Goal: Task Accomplishment & Management: Complete application form

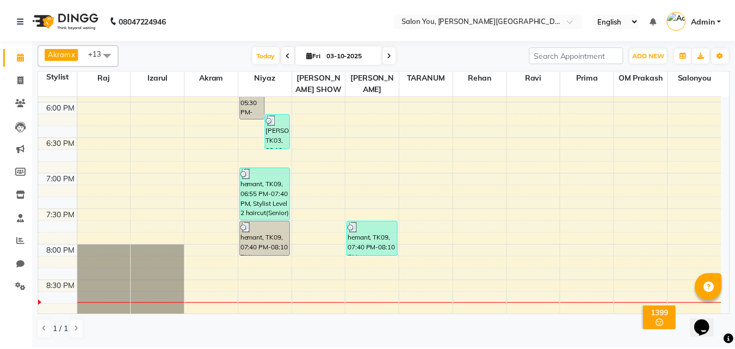
scroll to position [605, 0]
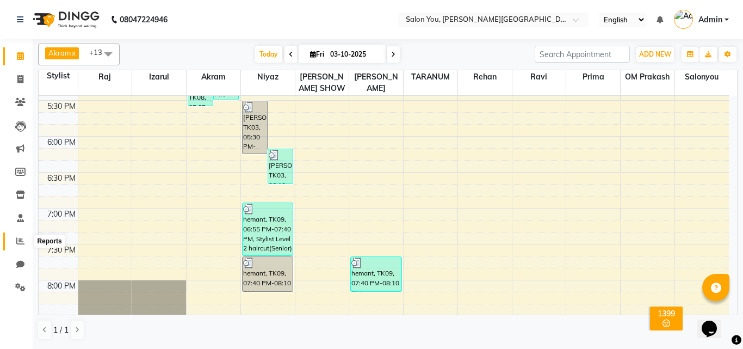
click at [20, 240] on icon at bounding box center [20, 241] width 8 height 8
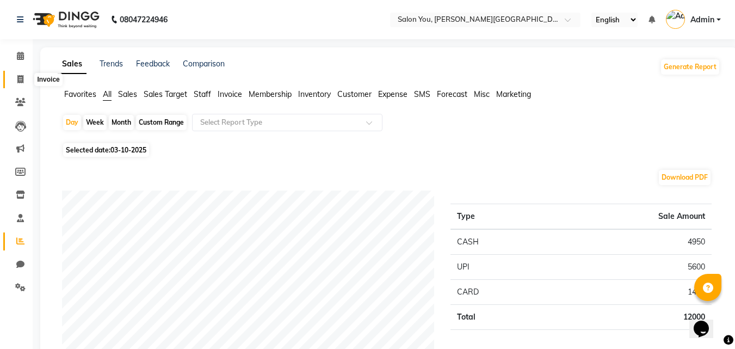
click at [23, 84] on span at bounding box center [20, 79] width 19 height 13
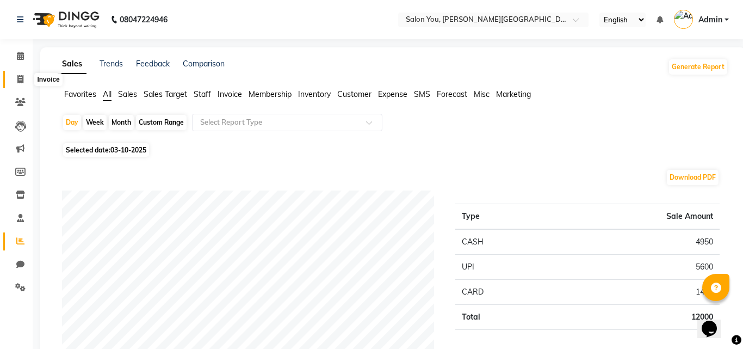
select select "5231"
select select "service"
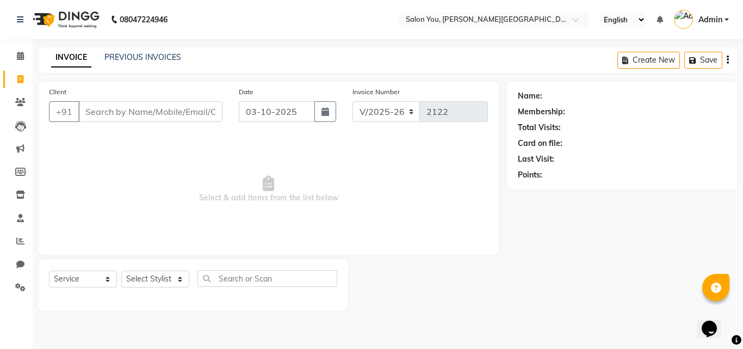
click at [133, 114] on input "Client" at bounding box center [150, 111] width 144 height 21
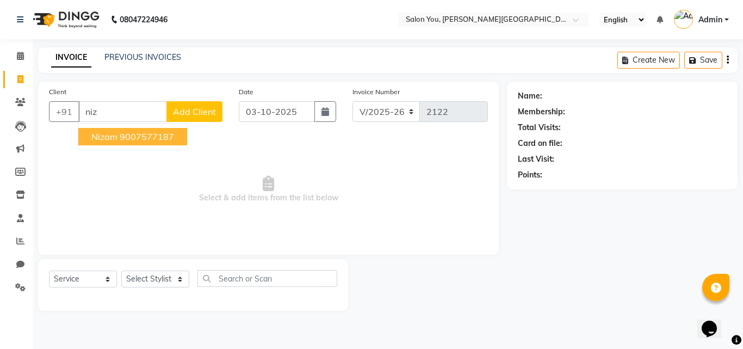
click at [137, 136] on ngb-highlight "9007577187" at bounding box center [147, 136] width 54 height 11
type input "9007577187"
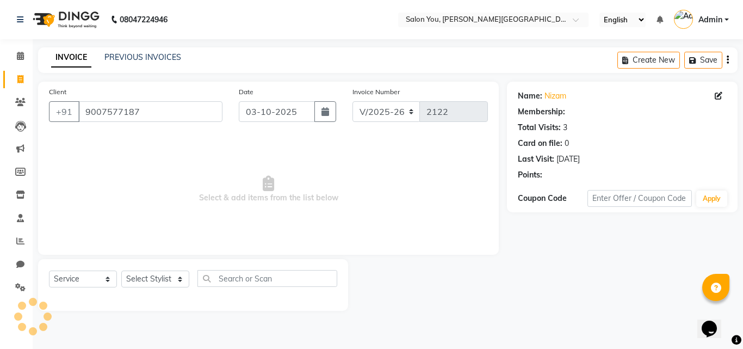
select select "1: Object"
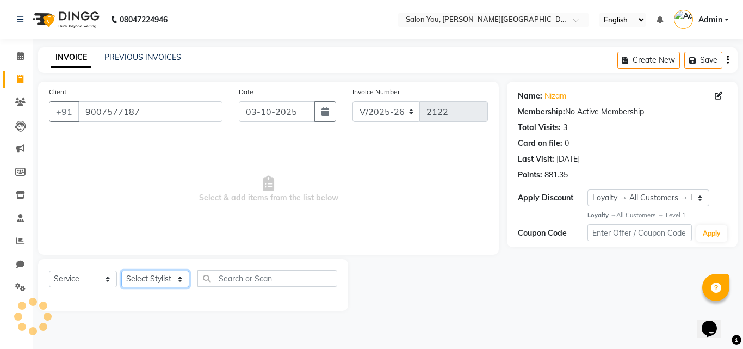
click at [170, 282] on select "Select Stylist Akram Auditor [PERSON_NAME] [PERSON_NAME] [PERSON_NAME] prima [P…" at bounding box center [155, 278] width 68 height 17
select select "83059"
click at [121, 270] on select "Select Stylist Akram Auditor [PERSON_NAME] [PERSON_NAME] [PERSON_NAME] prima [P…" at bounding box center [155, 278] width 68 height 17
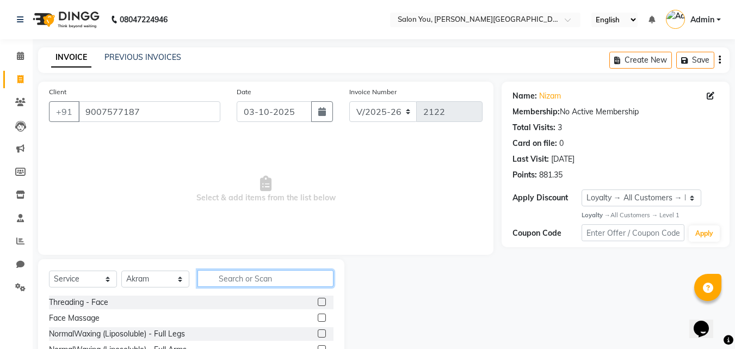
click at [234, 275] on input "text" at bounding box center [265, 278] width 136 height 17
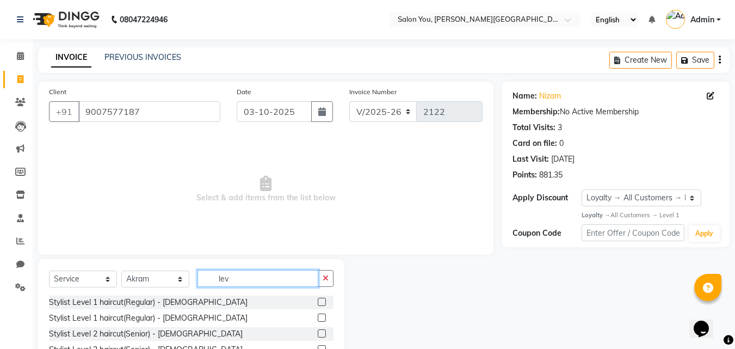
type input "lev"
click at [320, 333] on label at bounding box center [322, 333] width 8 height 8
click at [320, 333] on input "checkbox" at bounding box center [321, 333] width 7 height 7
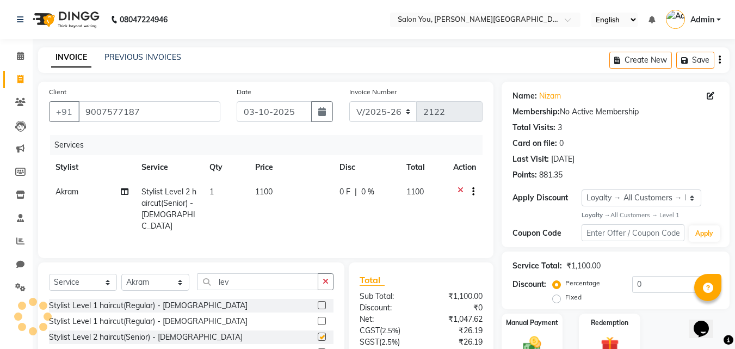
checkbox input "false"
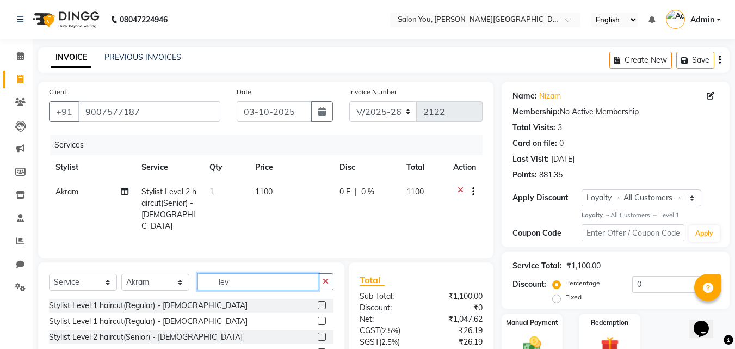
click at [261, 284] on input "lev" at bounding box center [257, 281] width 121 height 17
type input "l"
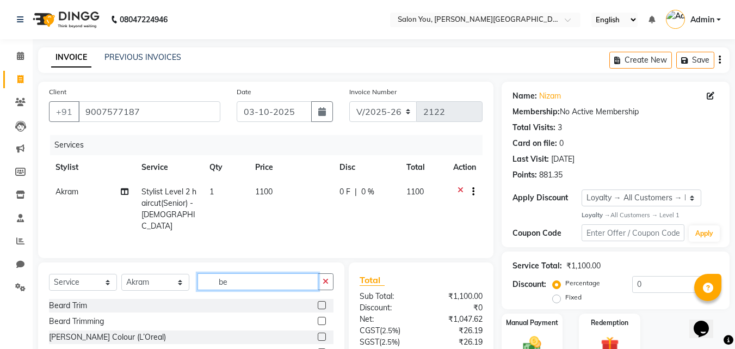
type input "b"
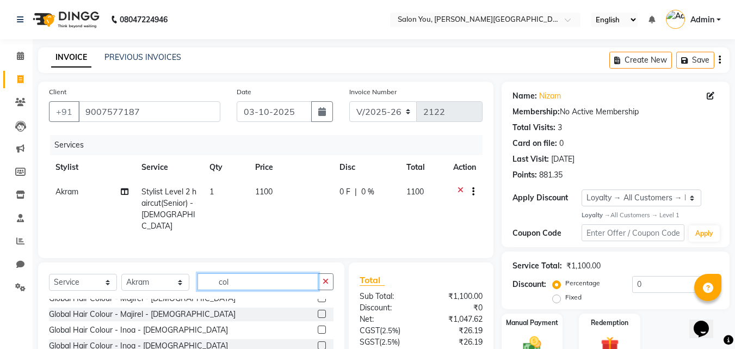
type input "col"
click at [318, 326] on label at bounding box center [322, 329] width 8 height 8
click at [318, 326] on input "checkbox" at bounding box center [321, 329] width 7 height 7
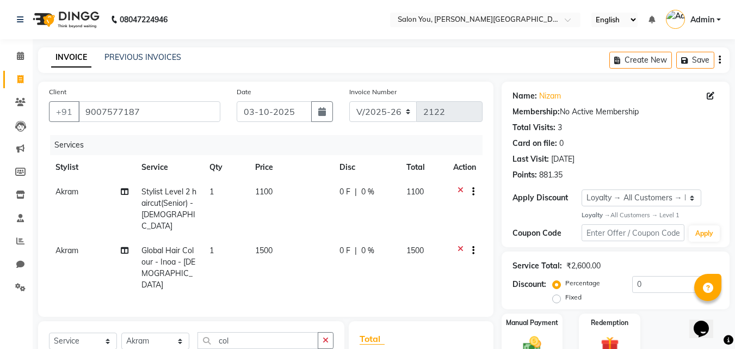
checkbox input "false"
click at [256, 332] on input "col" at bounding box center [257, 340] width 121 height 17
type input "c"
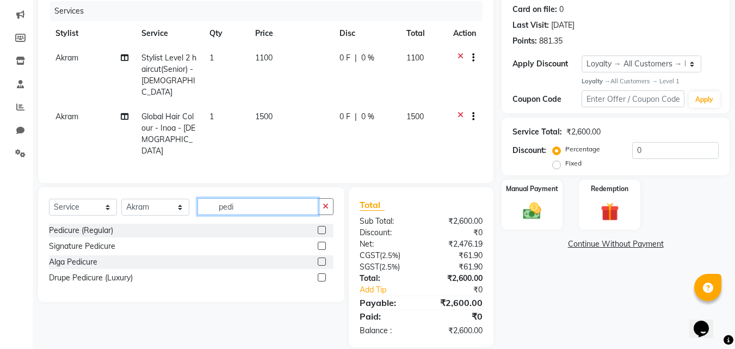
type input "pedi"
click at [321, 226] on label at bounding box center [322, 230] width 8 height 8
click at [321, 227] on input "checkbox" at bounding box center [321, 230] width 7 height 7
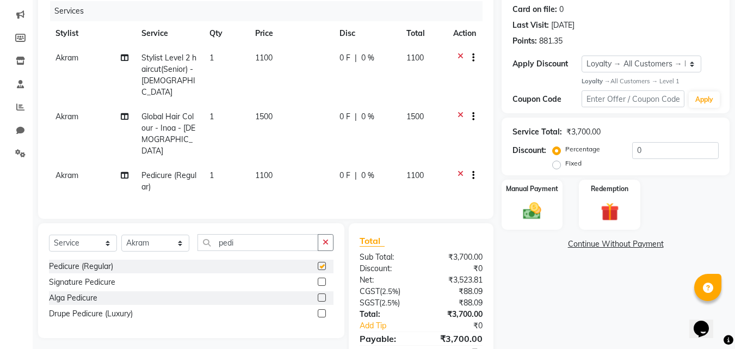
checkbox input "false"
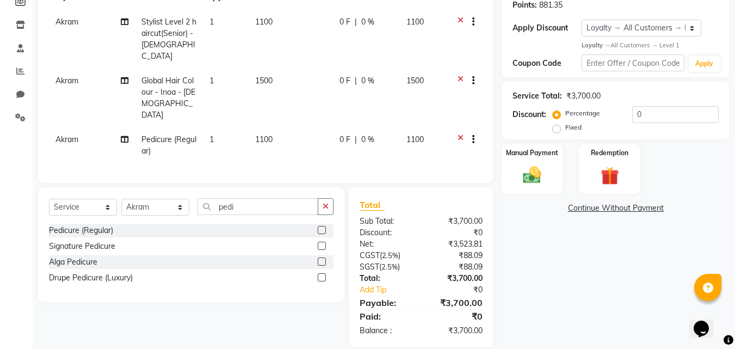
click at [84, 127] on td "Akram" at bounding box center [92, 145] width 86 height 36
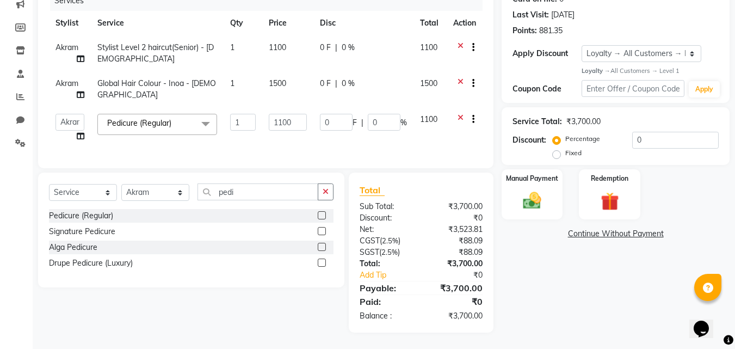
scroll to position [152, 0]
click at [70, 114] on select "Akram Auditor [PERSON_NAME] [PERSON_NAME] [PERSON_NAME] prima [PERSON_NAME] [PE…" at bounding box center [69, 122] width 29 height 17
select select "85972"
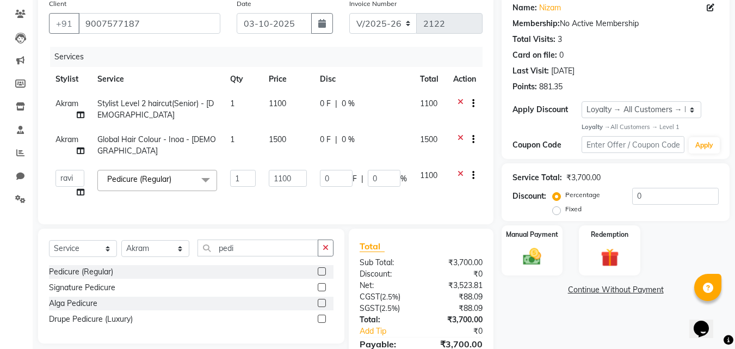
scroll to position [98, 0]
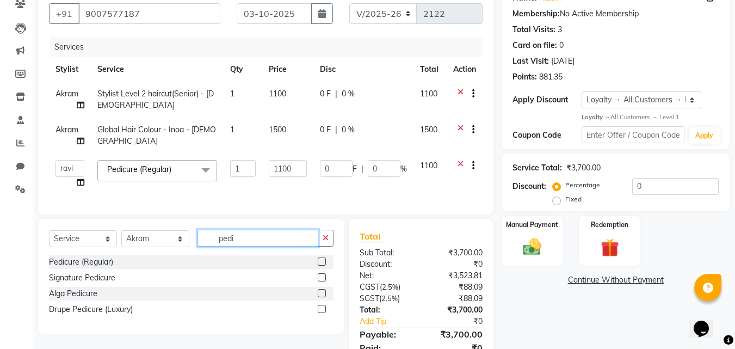
click at [275, 244] on input "pedi" at bounding box center [257, 237] width 121 height 17
type input "p"
type input "bear"
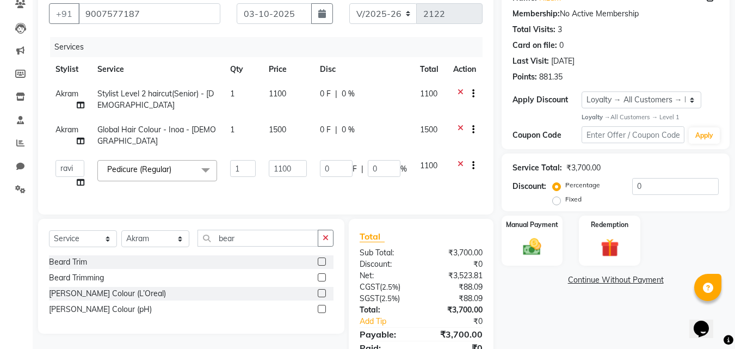
click at [320, 281] on label at bounding box center [322, 277] width 8 height 8
click at [320, 281] on input "checkbox" at bounding box center [321, 277] width 7 height 7
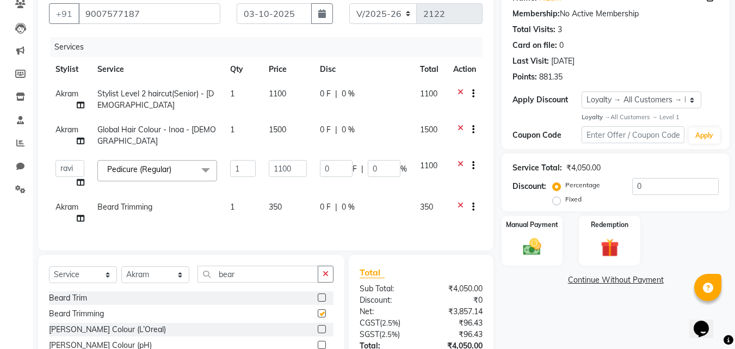
checkbox input "false"
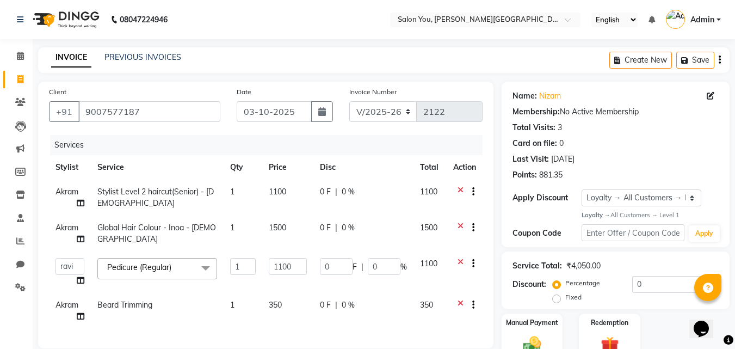
scroll to position [188, 0]
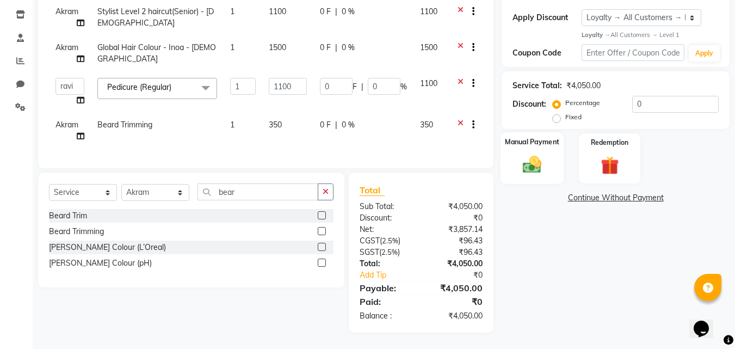
click at [540, 160] on img at bounding box center [532, 165] width 30 height 22
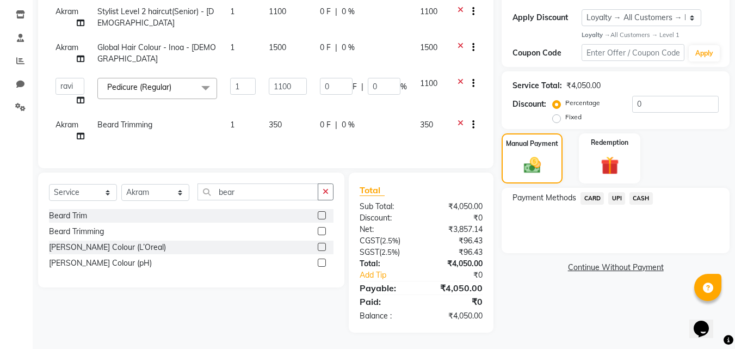
click at [618, 192] on span "UPI" at bounding box center [616, 198] width 17 height 13
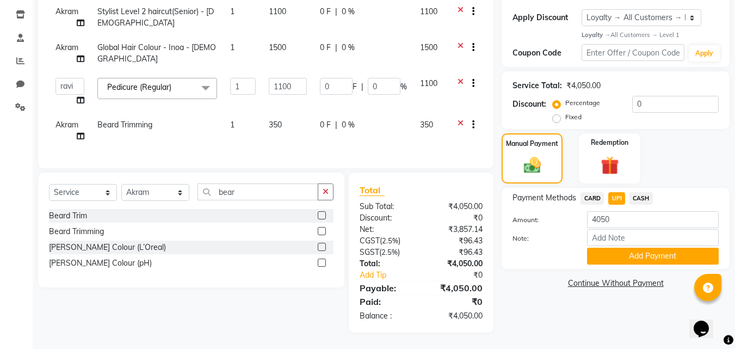
click at [605, 247] on button "Add Payment" at bounding box center [653, 255] width 132 height 17
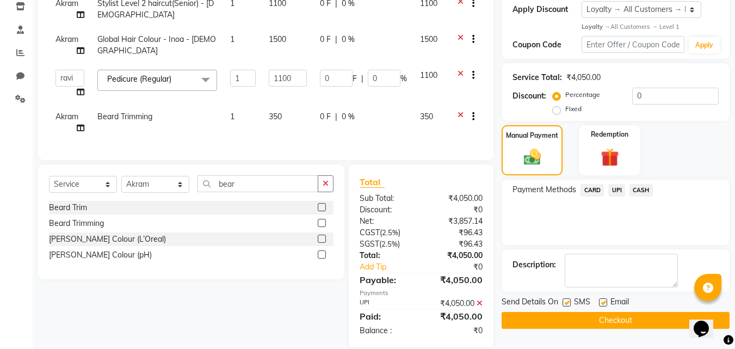
scroll to position [276, 0]
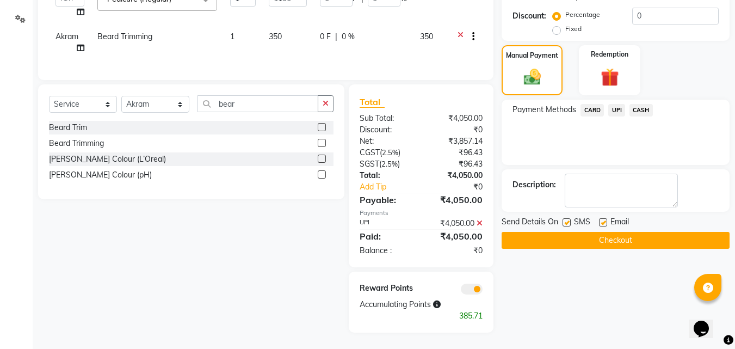
click at [568, 218] on label at bounding box center [566, 222] width 8 height 8
click at [568, 219] on input "checkbox" at bounding box center [565, 222] width 7 height 7
checkbox input "false"
click at [602, 218] on label at bounding box center [603, 222] width 8 height 8
click at [602, 219] on input "checkbox" at bounding box center [602, 222] width 7 height 7
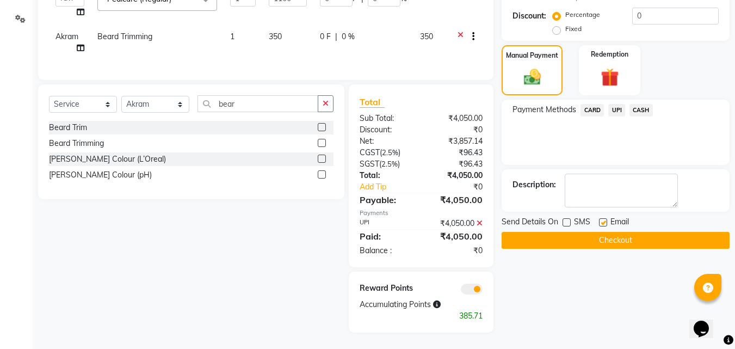
checkbox input "false"
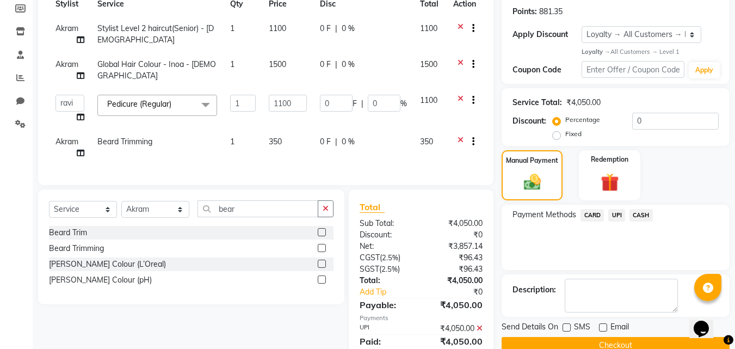
scroll to position [272, 0]
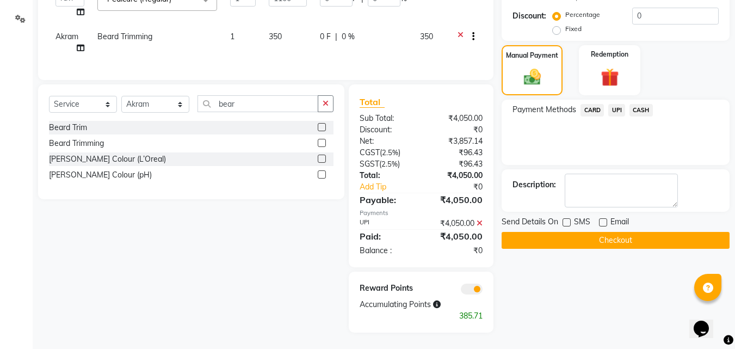
click at [550, 235] on button "Checkout" at bounding box center [615, 240] width 228 height 17
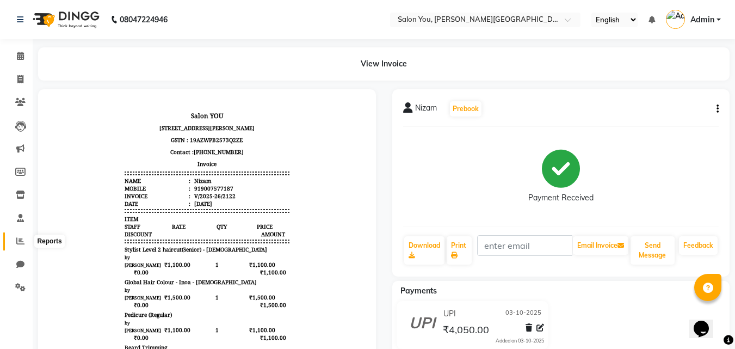
click at [18, 236] on span at bounding box center [20, 241] width 19 height 13
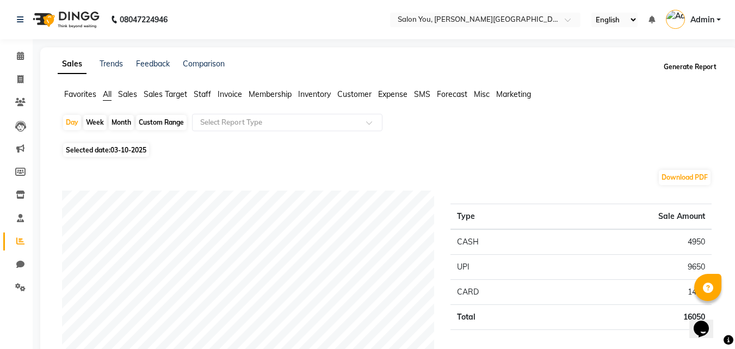
click at [701, 70] on button "Generate Report" at bounding box center [690, 66] width 58 height 15
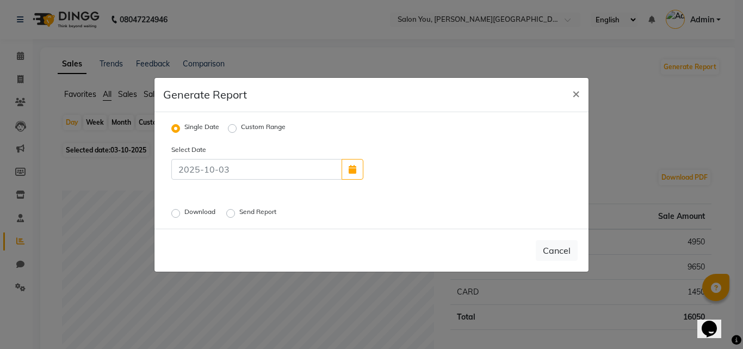
click at [239, 214] on label "Send Report" at bounding box center [258, 213] width 39 height 13
click at [230, 214] on input "Send Report" at bounding box center [232, 213] width 8 height 8
click at [574, 248] on button "Send" at bounding box center [561, 250] width 34 height 20
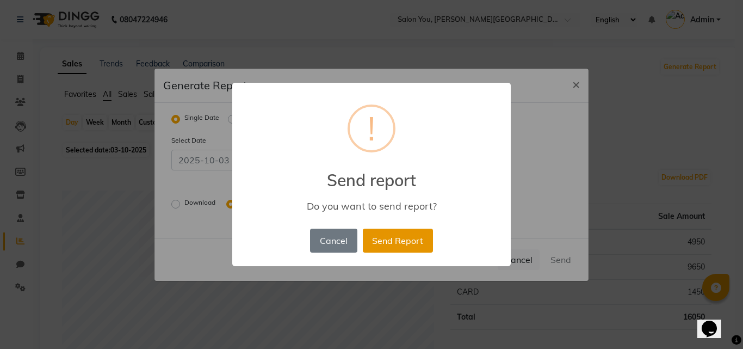
click at [404, 240] on button "Send Report" at bounding box center [398, 240] width 70 height 24
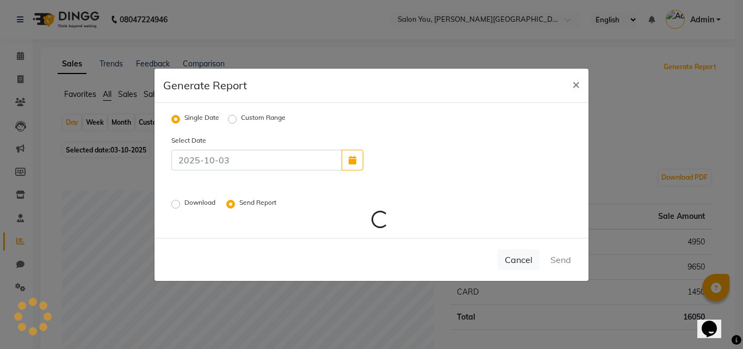
radio input "false"
